Goal: Navigation & Orientation: Find specific page/section

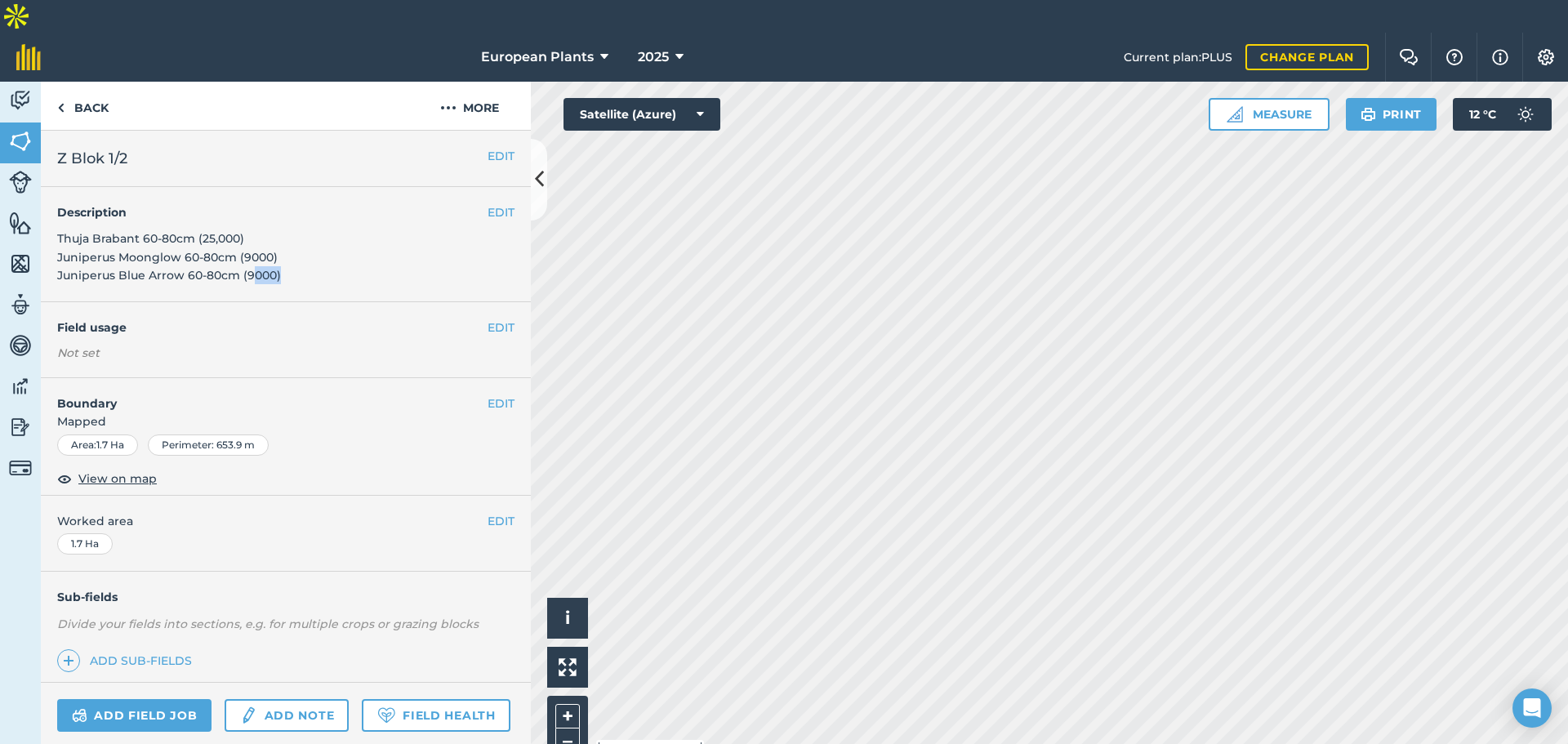
drag, startPoint x: 323, startPoint y: 253, endPoint x: 255, endPoint y: 238, distance: 69.6
click at [255, 238] on div "EDIT Description Thuja Brabant 60-80cm (25,000) Juniperus Moonglow 60-80cm (900…" at bounding box center [286, 244] width 490 height 115
drag, startPoint x: 254, startPoint y: 199, endPoint x: 44, endPoint y: 205, distance: 210.1
click at [44, 205] on div "EDIT Description Thuja Brabant 60-80cm (25,000) Juniperus Moonglow 60-80cm (900…" at bounding box center [286, 244] width 490 height 115
click at [110, 231] on span "Thuja Brabant 60-80cm (25,000) Juniperus Moonglow 60-80cm (9000) Juniperus Blue…" at bounding box center [169, 256] width 224 height 51
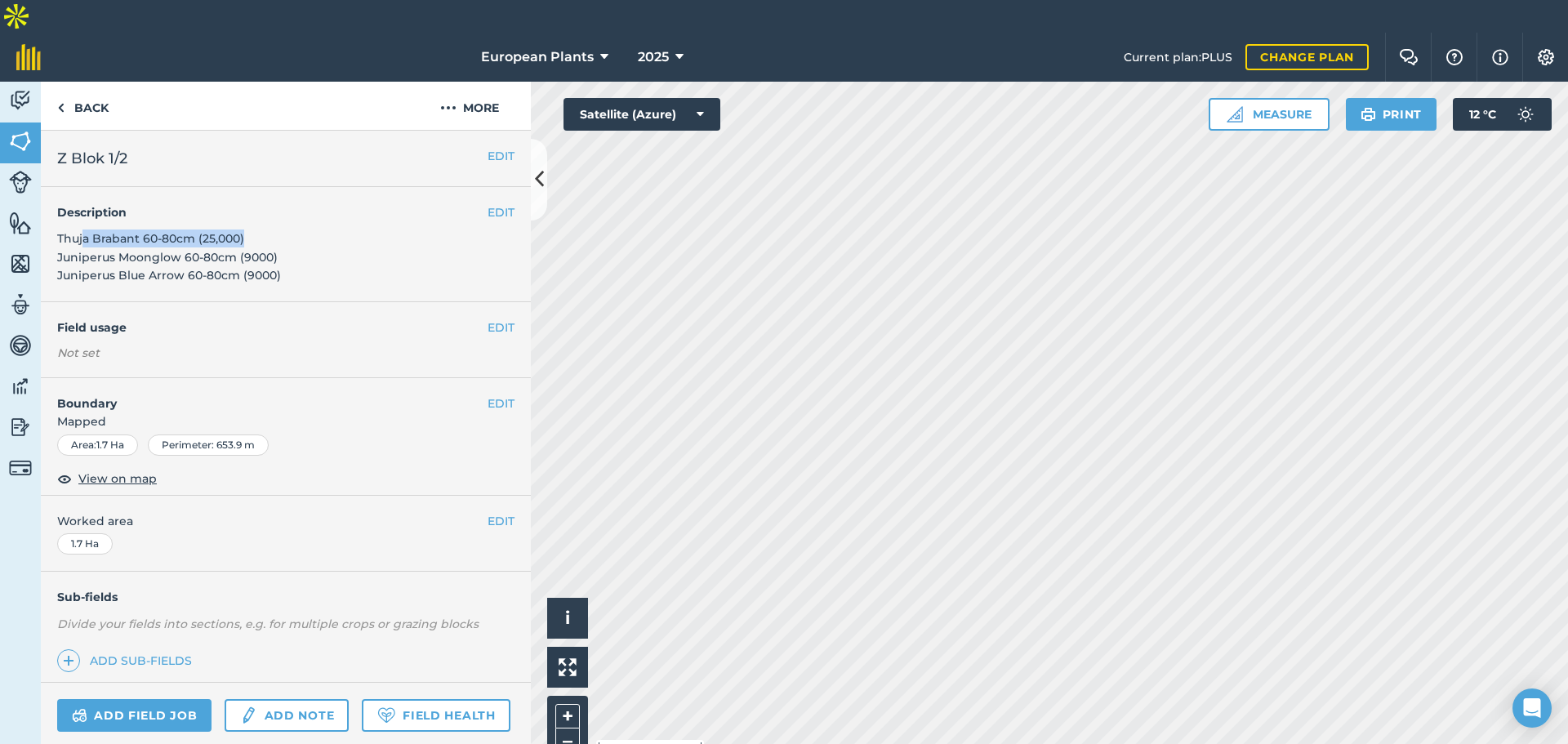
drag, startPoint x: 262, startPoint y: 208, endPoint x: 85, endPoint y: 200, distance: 177.2
click at [85, 200] on div "EDIT Description Thuja Brabant 60-80cm (25,000) Juniperus Moonglow 60-80cm (900…" at bounding box center [286, 244] width 490 height 115
click at [109, 231] on span "Thuja Brabant 60-80cm (25,000) Juniperus Moonglow 60-80cm (9000) Juniperus Blue…" at bounding box center [169, 256] width 224 height 51
drag, startPoint x: 299, startPoint y: 235, endPoint x: 58, endPoint y: 227, distance: 241.1
click at [58, 227] on div "EDIT Description Thuja Brabant 60-80cm (25,000) Juniperus Moonglow 60-80cm (900…" at bounding box center [286, 244] width 490 height 115
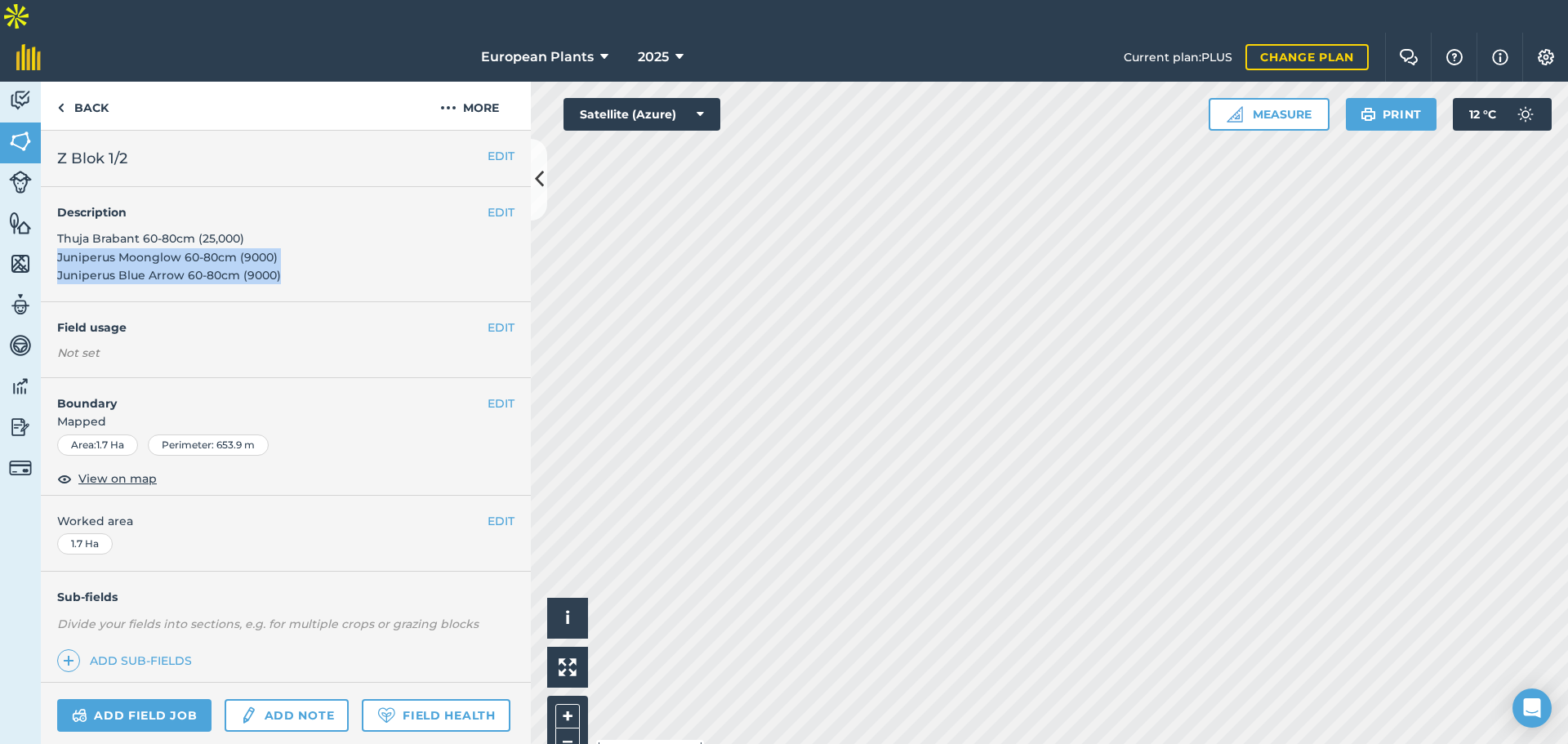
click at [940, 0] on html "European Plants 2025 Current plan : PLUS Change plan Farm Chat Help Info Settin…" at bounding box center [784, 388] width 1568 height 777
click at [303, 245] on div "EDIT Description Thuja Brabant 60-80cm (25,000) Juniperus Moonglow 60-80cm (900…" at bounding box center [286, 244] width 490 height 115
